Goal: Check status

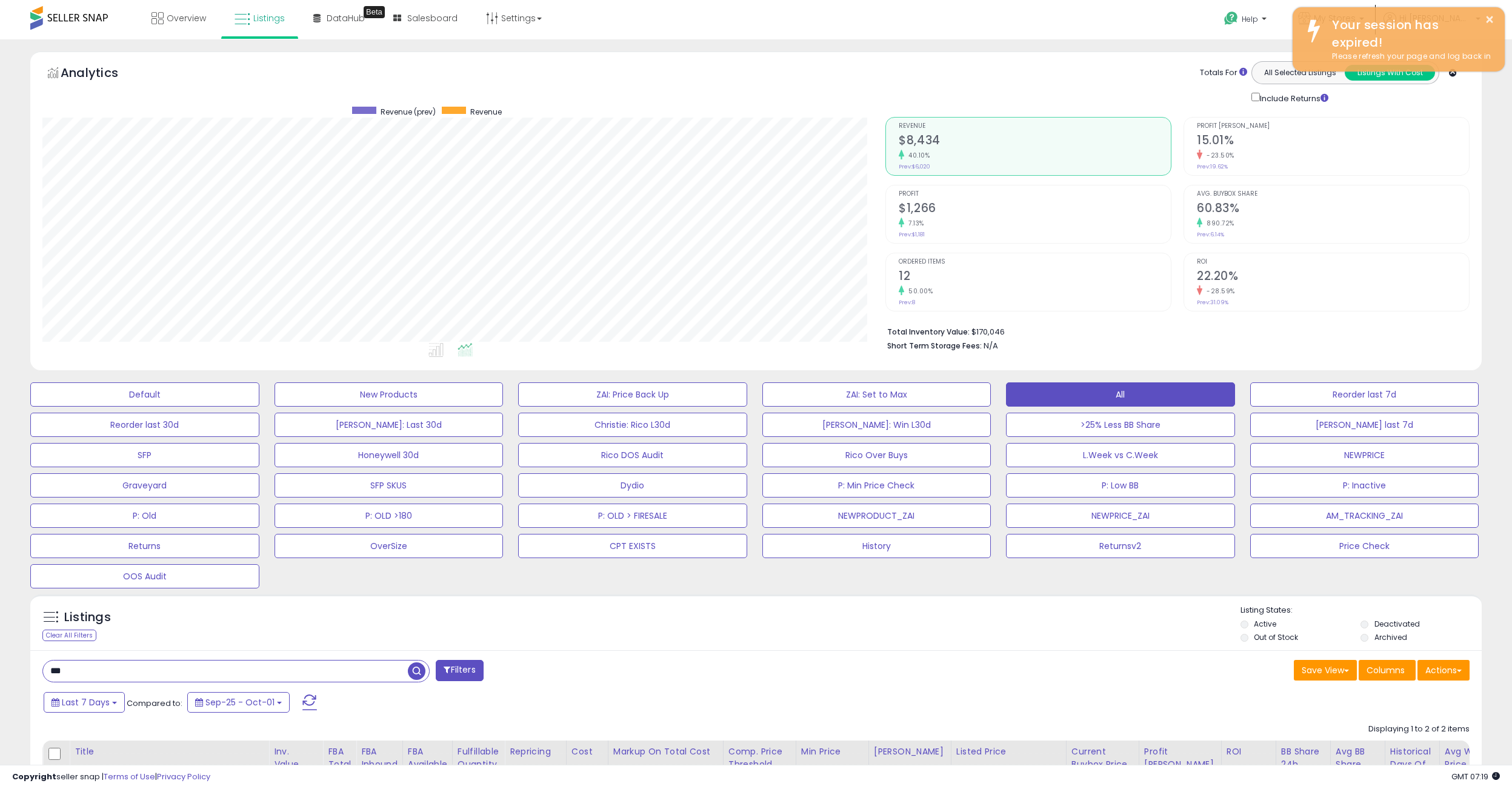
scroll to position [606036, 605315]
